Goal: Check status: Check status

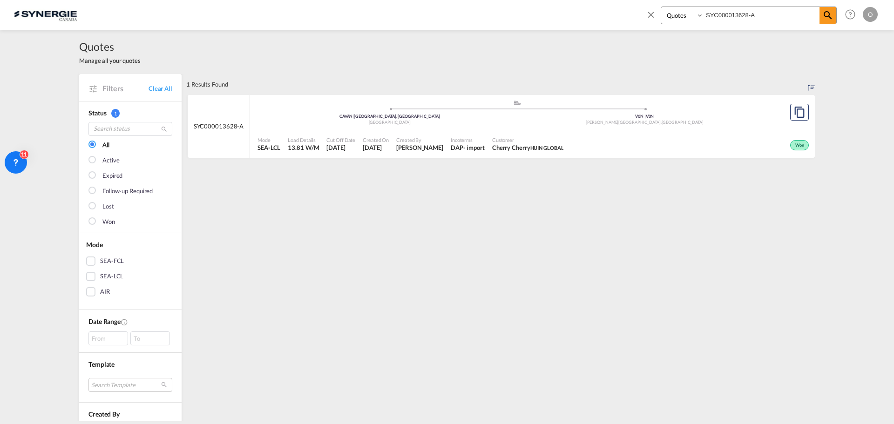
select select "Quotes"
drag, startPoint x: 765, startPoint y: 11, endPoint x: 656, endPoint y: 18, distance: 109.2
click at [656, 18] on div "Bookings Quotes Enquiries SYC000013628-A" at bounding box center [741, 18] width 191 height 22
paste input "2908"
type input "SYC000012908"
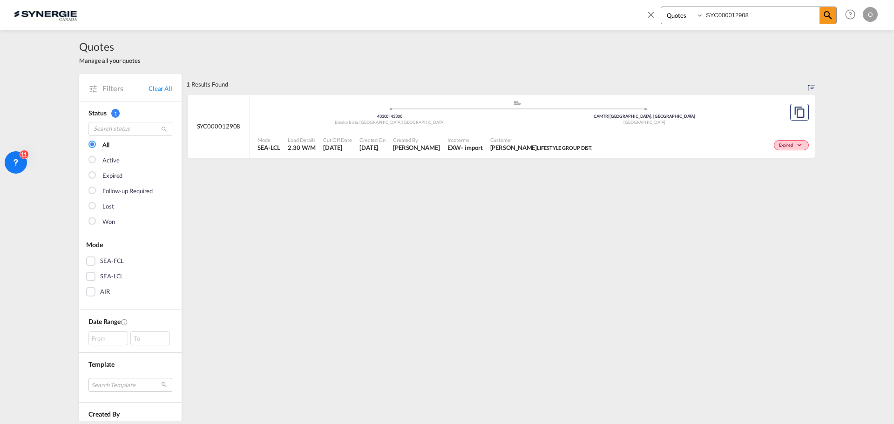
click at [556, 150] on span "LIFESTYLE GROUP DIST." at bounding box center [564, 148] width 55 height 6
drag, startPoint x: 744, startPoint y: 14, endPoint x: 751, endPoint y: 14, distance: 6.1
click at [745, 14] on input "SYC000012908" at bounding box center [762, 15] width 116 height 16
click at [829, 15] on md-icon "icon-magnify" at bounding box center [828, 15] width 11 height 11
click at [487, 140] on div "Customer Danny Young LIFESTYLE GROUP DIST." at bounding box center [542, 144] width 110 height 23
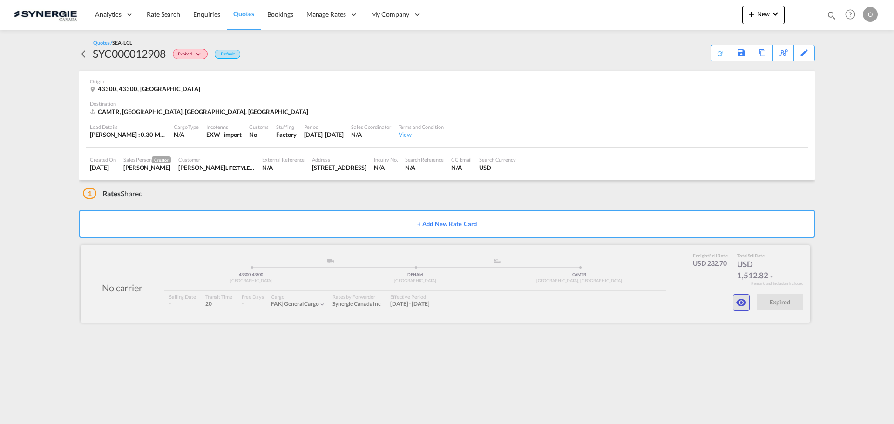
click at [746, 303] on md-icon "icon-eye" at bounding box center [741, 302] width 11 height 11
